Goal: Task Accomplishment & Management: Manage account settings

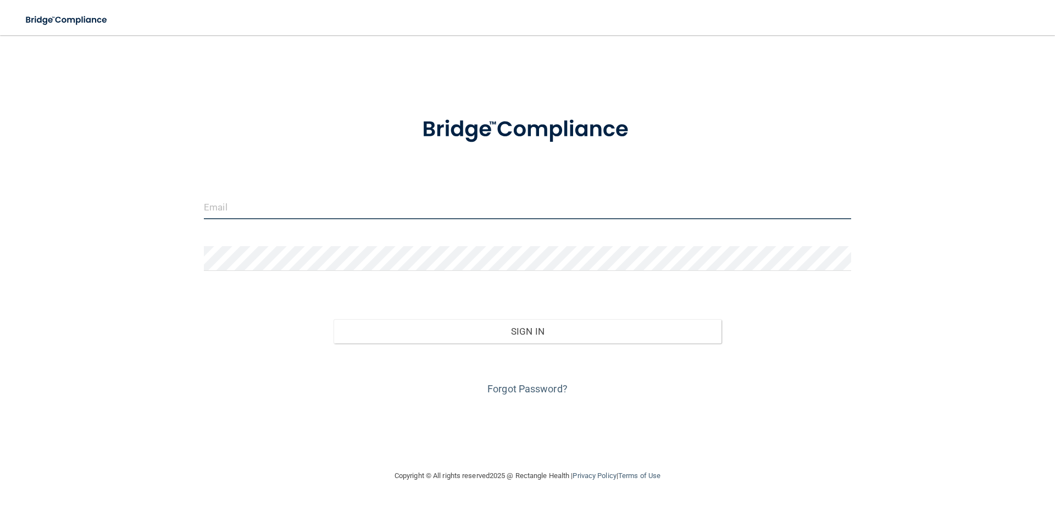
type input "[EMAIL_ADDRESS][PERSON_NAME][DOMAIN_NAME]"
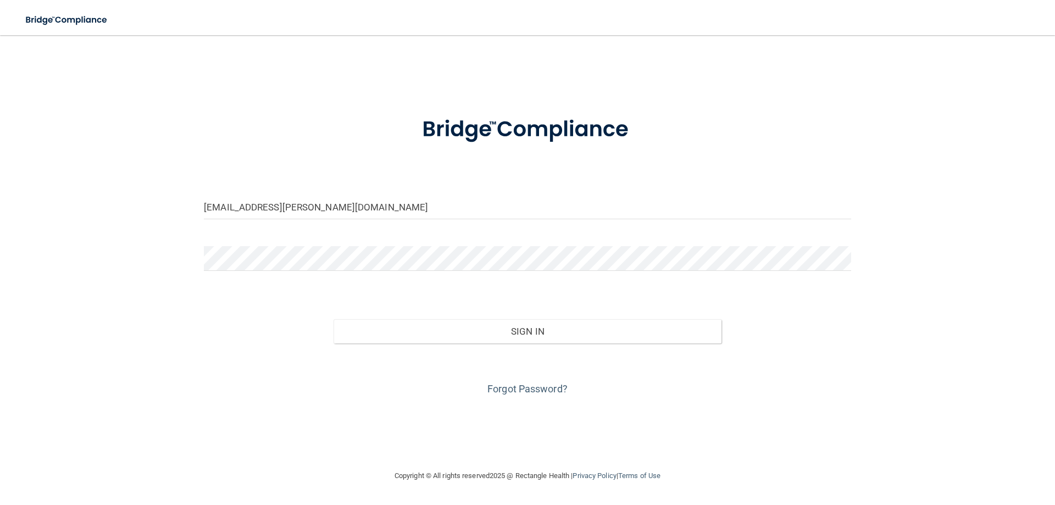
click at [475, 318] on div "Sign In" at bounding box center [528, 320] width 664 height 46
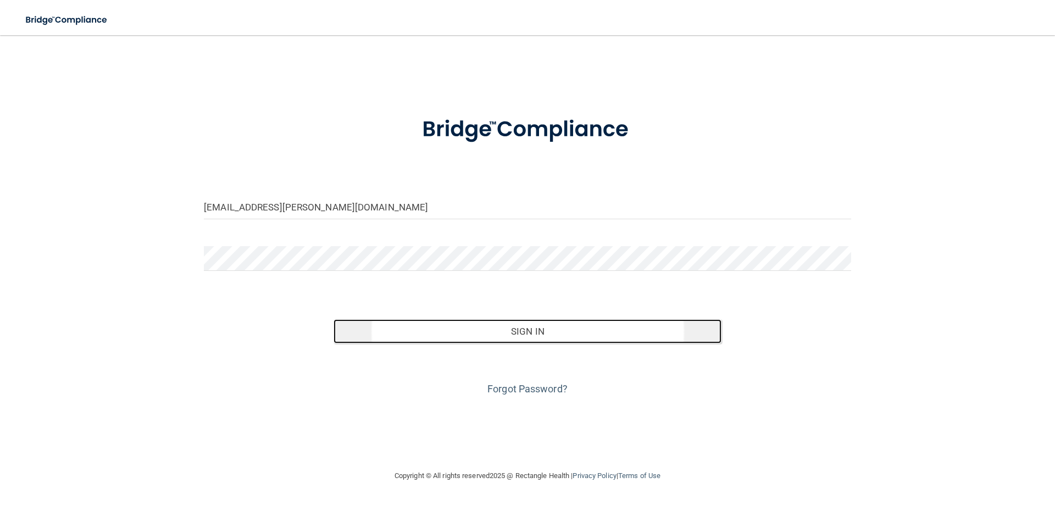
click at [476, 325] on button "Sign In" at bounding box center [527, 331] width 388 height 24
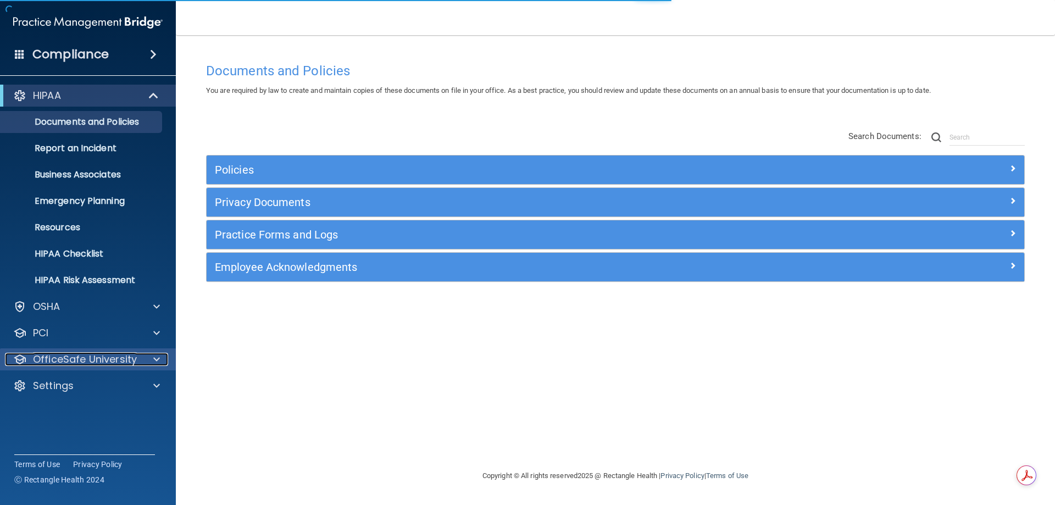
click at [124, 361] on p "OfficeSafe University" at bounding box center [85, 359] width 104 height 13
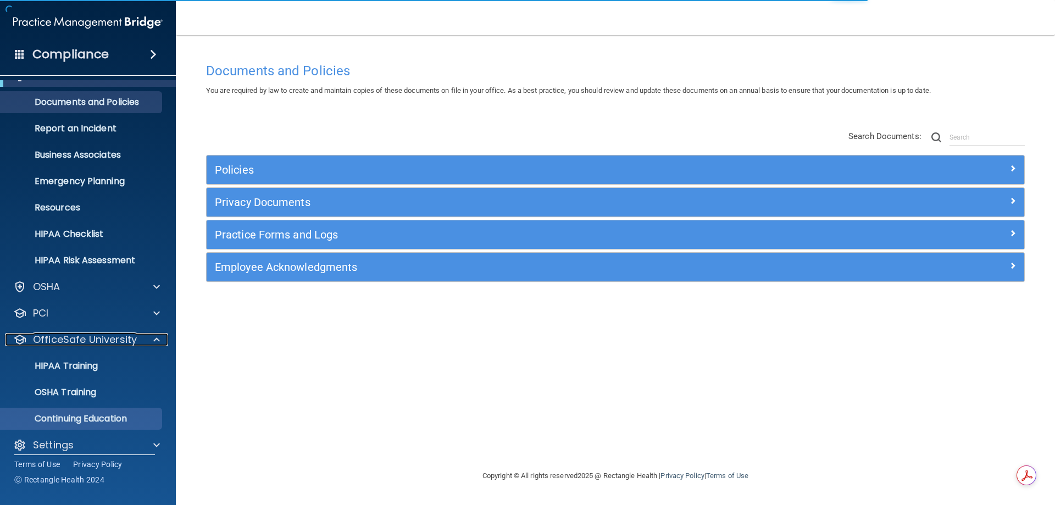
scroll to position [30, 0]
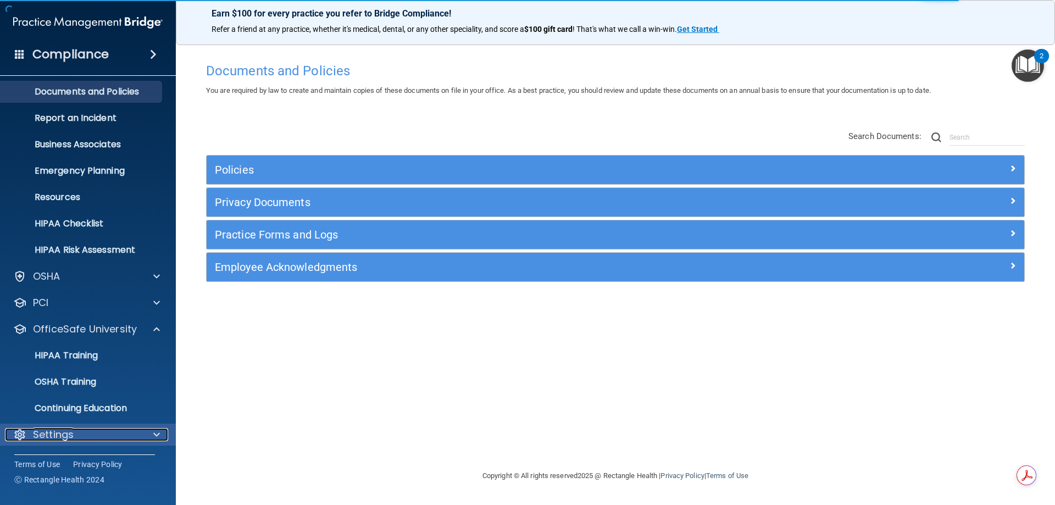
click at [86, 435] on div "Settings" at bounding box center [73, 434] width 136 height 13
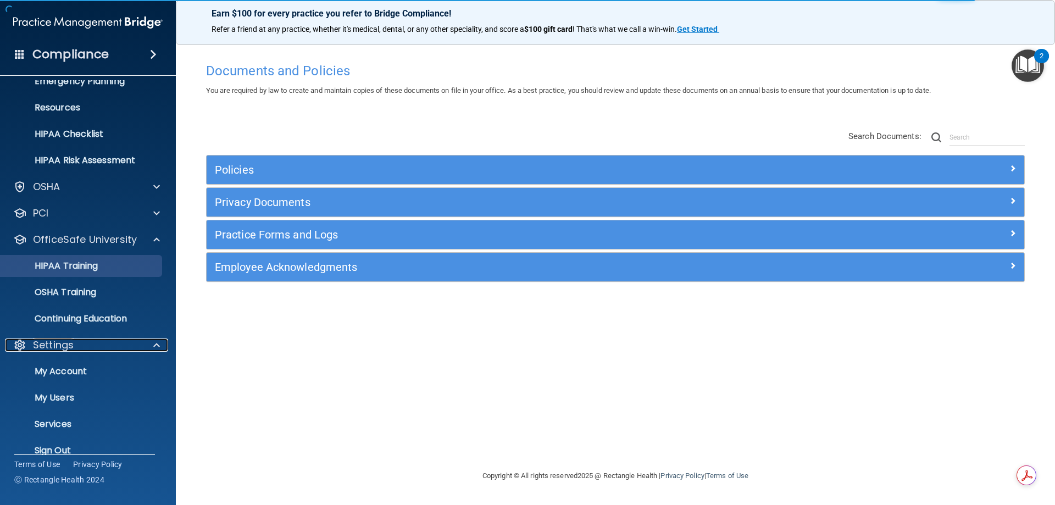
scroll to position [136, 0]
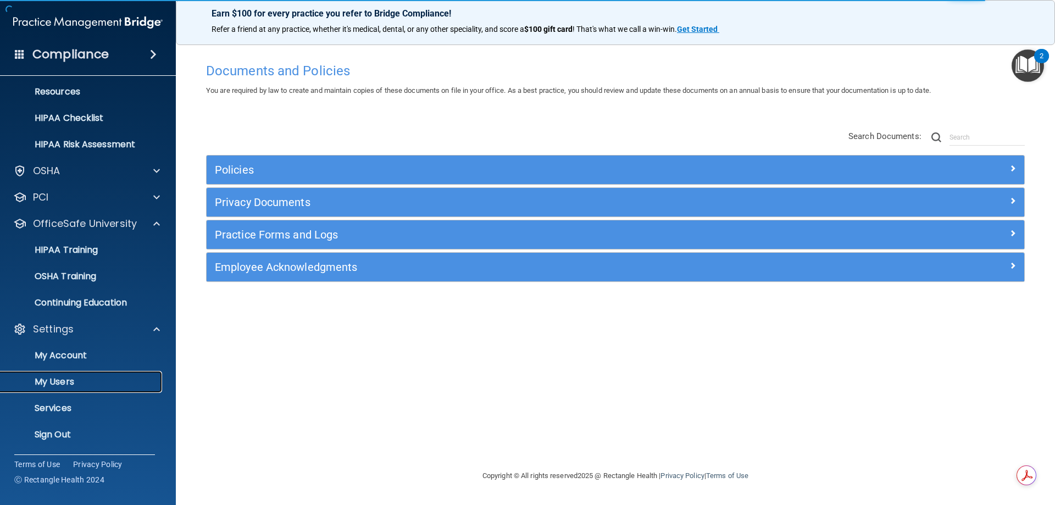
click at [54, 380] on p "My Users" at bounding box center [82, 381] width 150 height 11
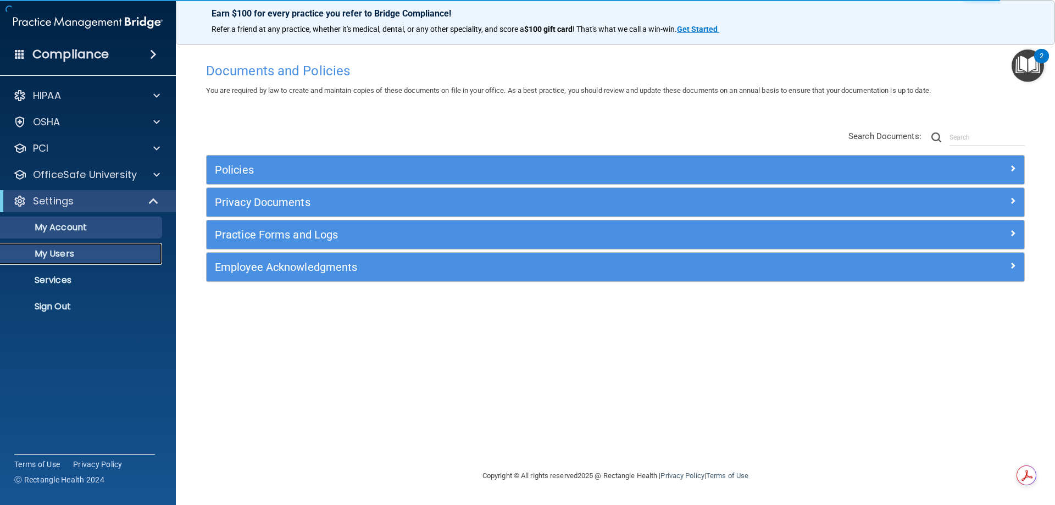
select select "20"
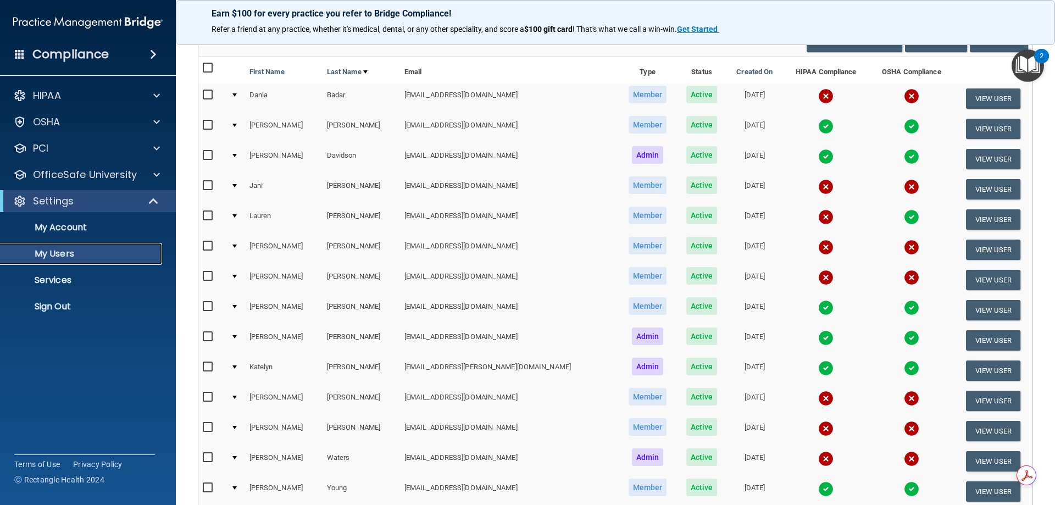
scroll to position [110, 0]
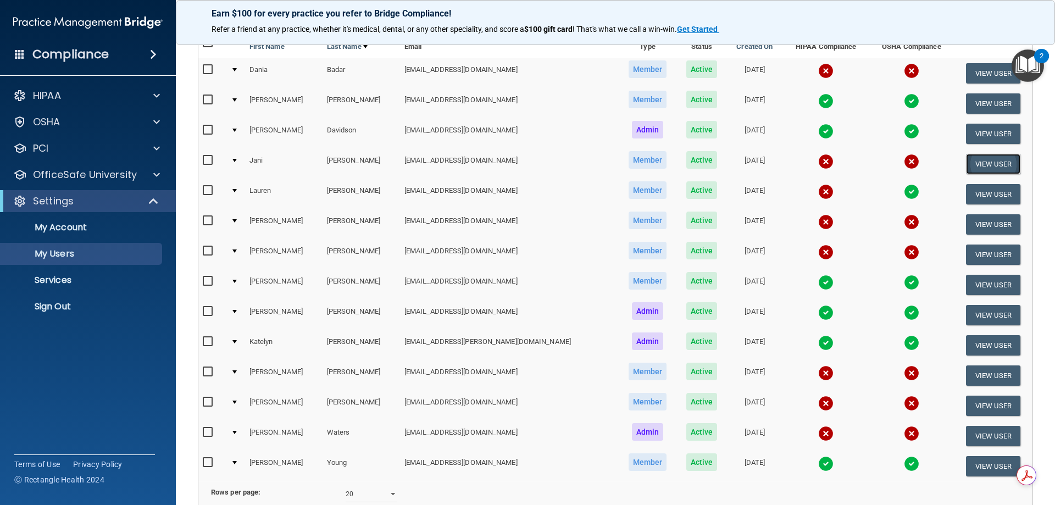
click at [975, 165] on button "View User" at bounding box center [993, 164] width 54 height 20
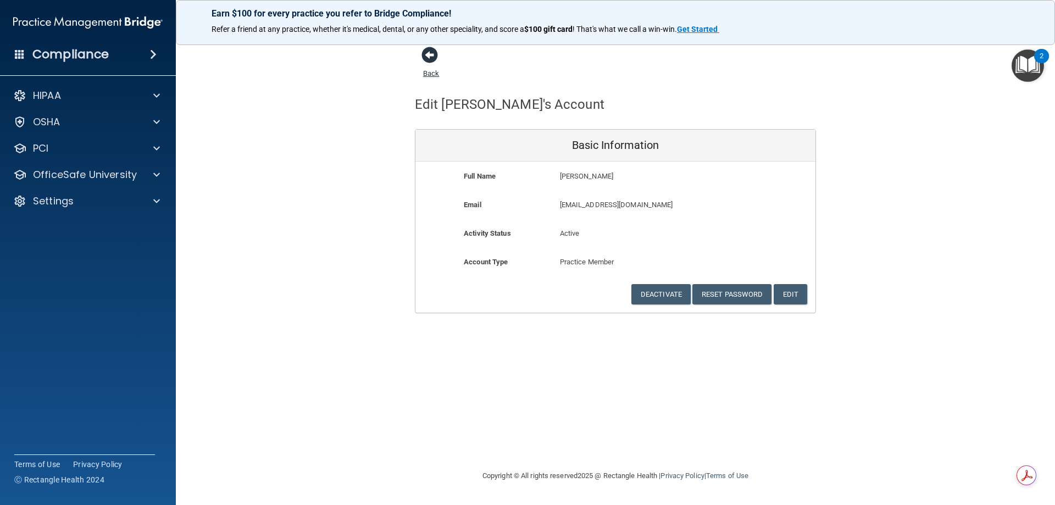
click at [430, 76] on link "Back" at bounding box center [431, 66] width 16 height 21
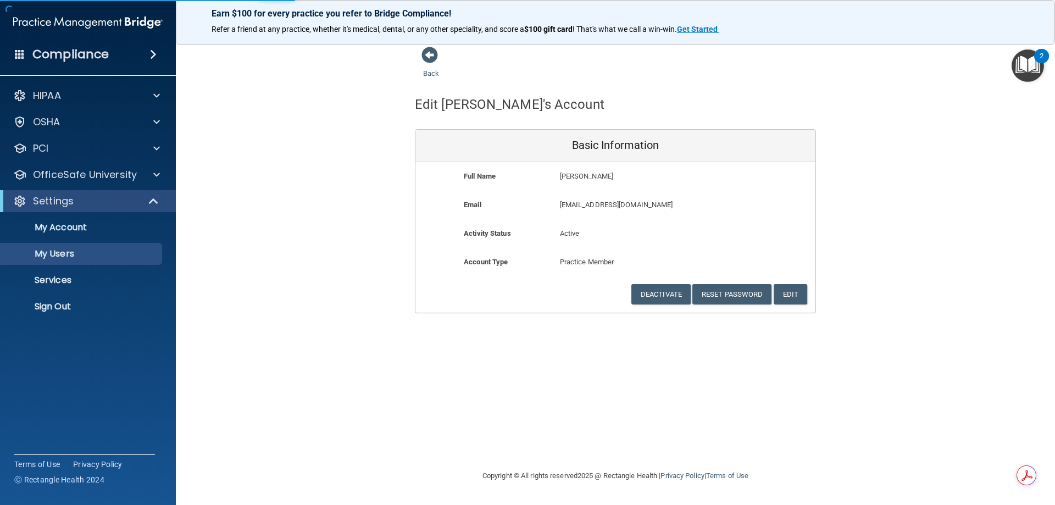
select select "20"
